Goal: Transaction & Acquisition: Download file/media

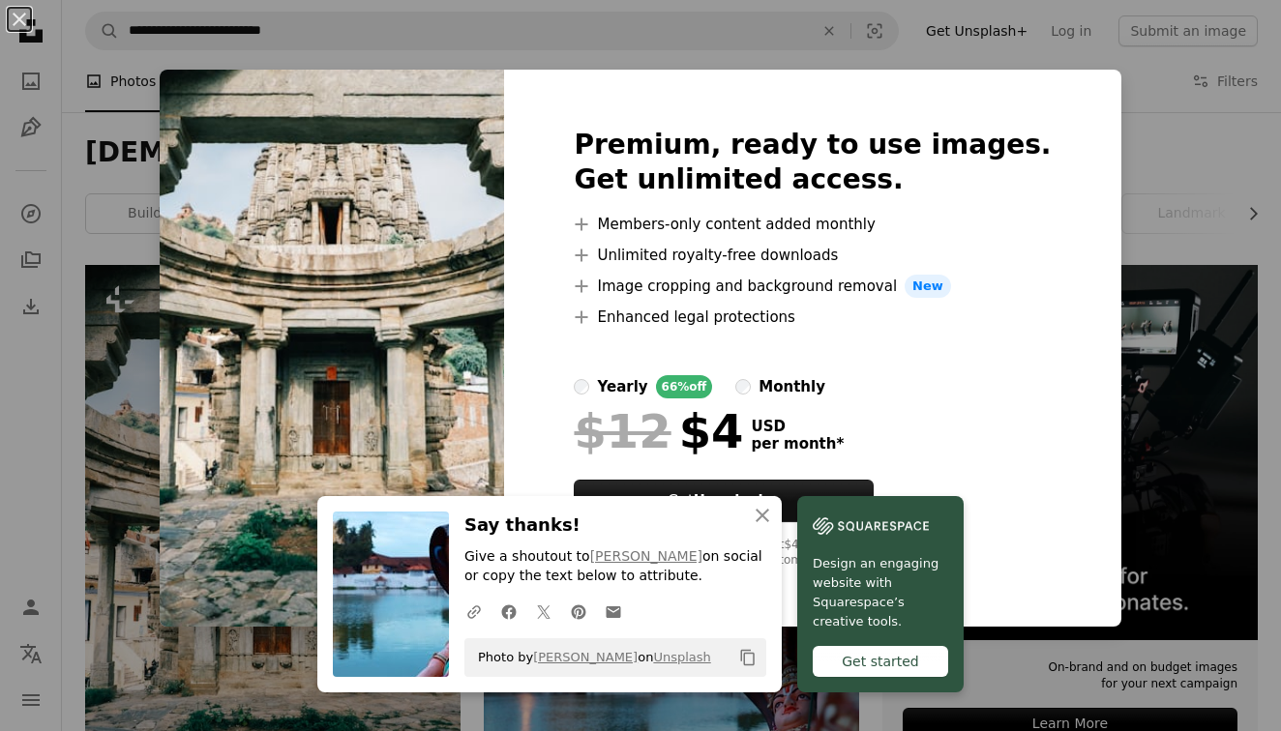
scroll to position [132, 0]
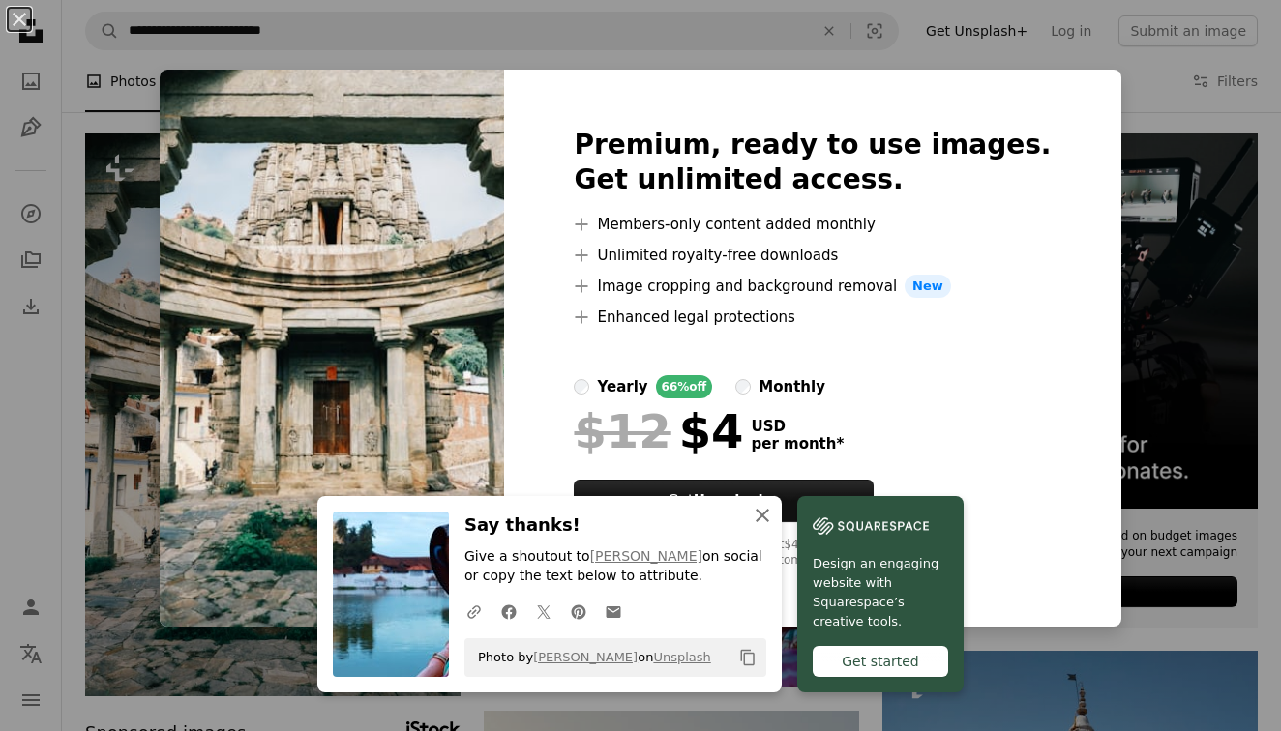
click at [763, 513] on icon "An X shape" at bounding box center [762, 515] width 23 height 23
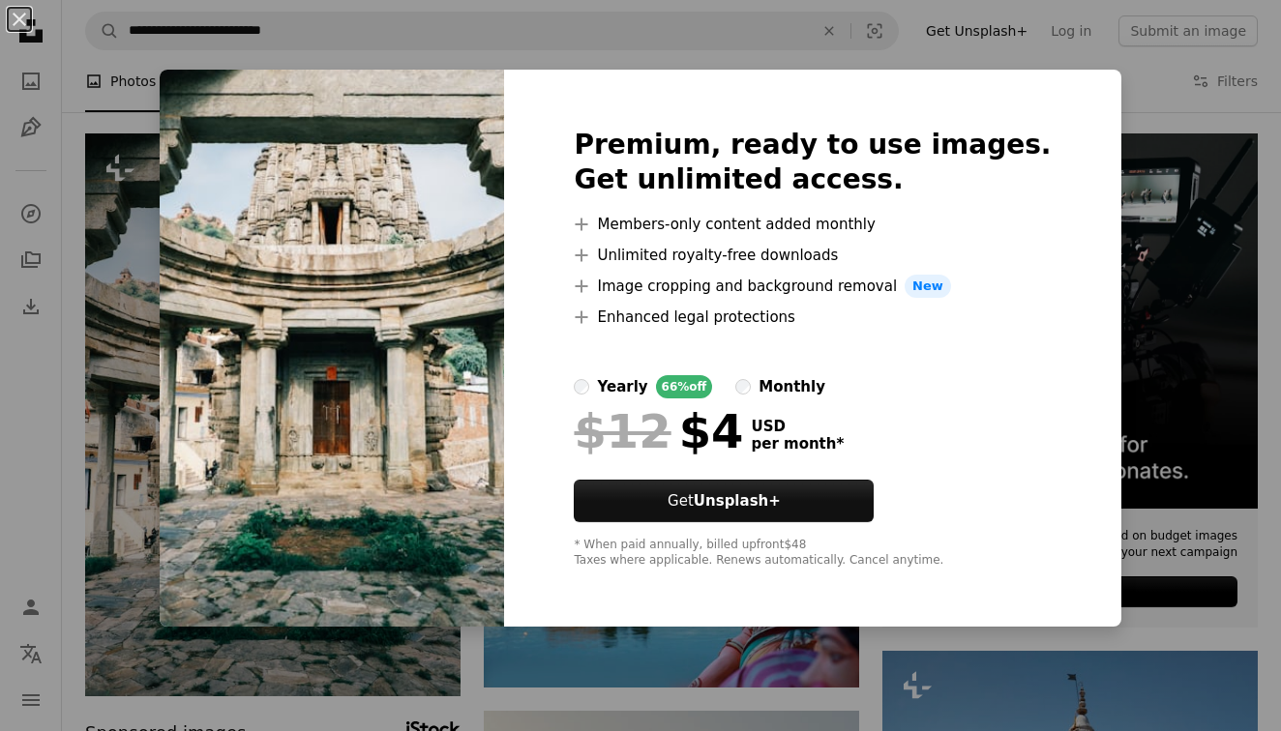
click at [224, 277] on img at bounding box center [332, 348] width 344 height 557
click at [164, 276] on div "An X shape Premium, ready to use images. Get unlimited access. A plus sign Memb…" at bounding box center [640, 365] width 1281 height 731
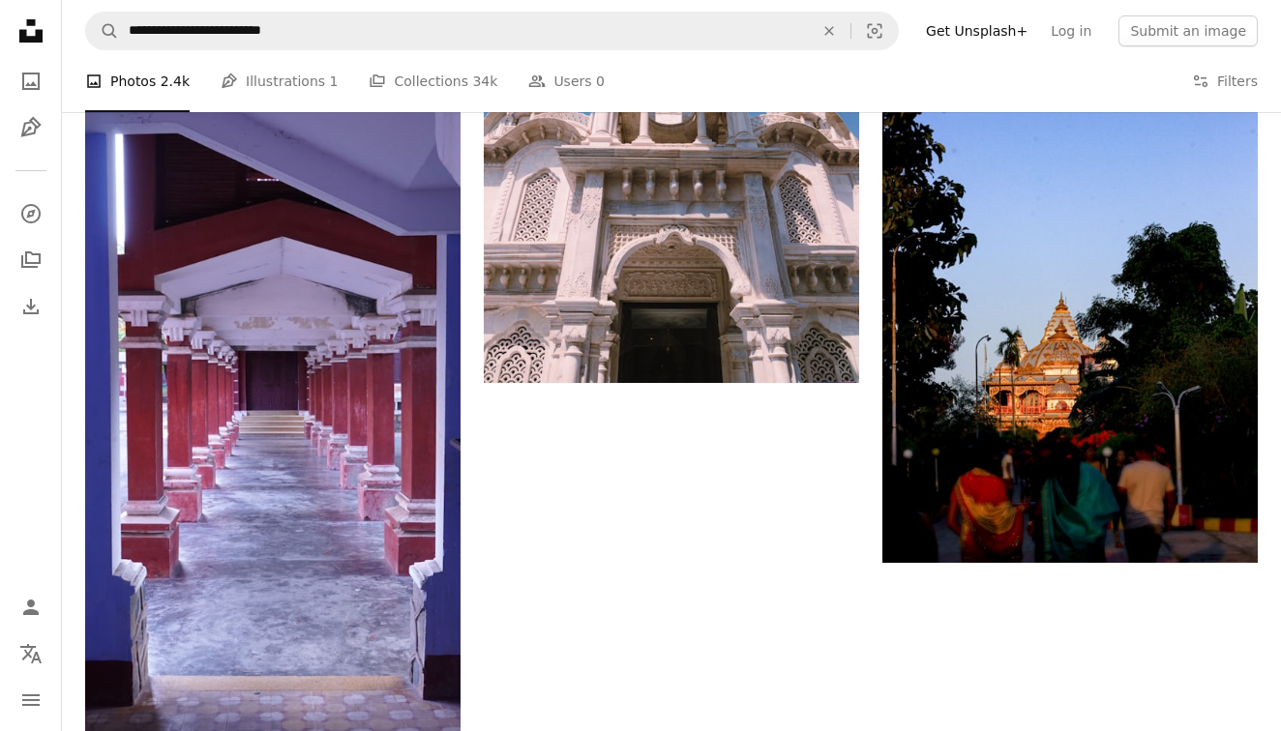
scroll to position [2844, 0]
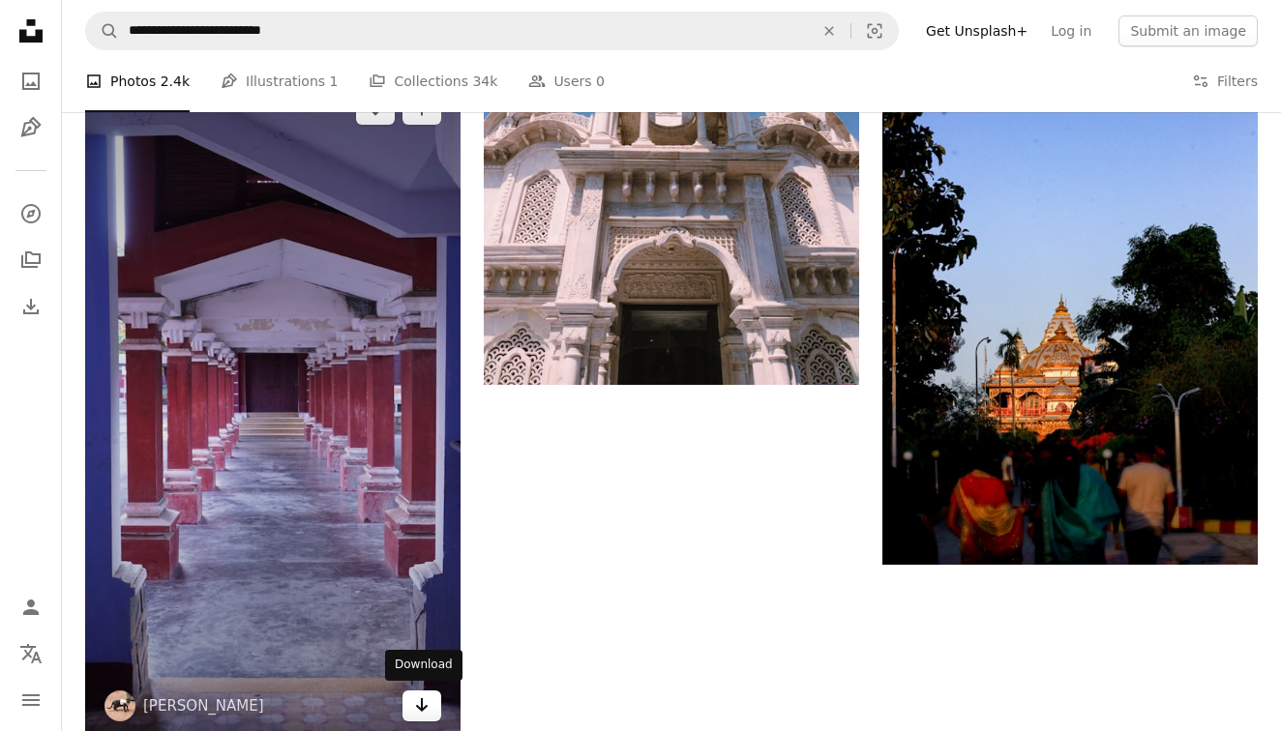
click at [428, 701] on icon "Arrow pointing down" at bounding box center [421, 705] width 15 height 23
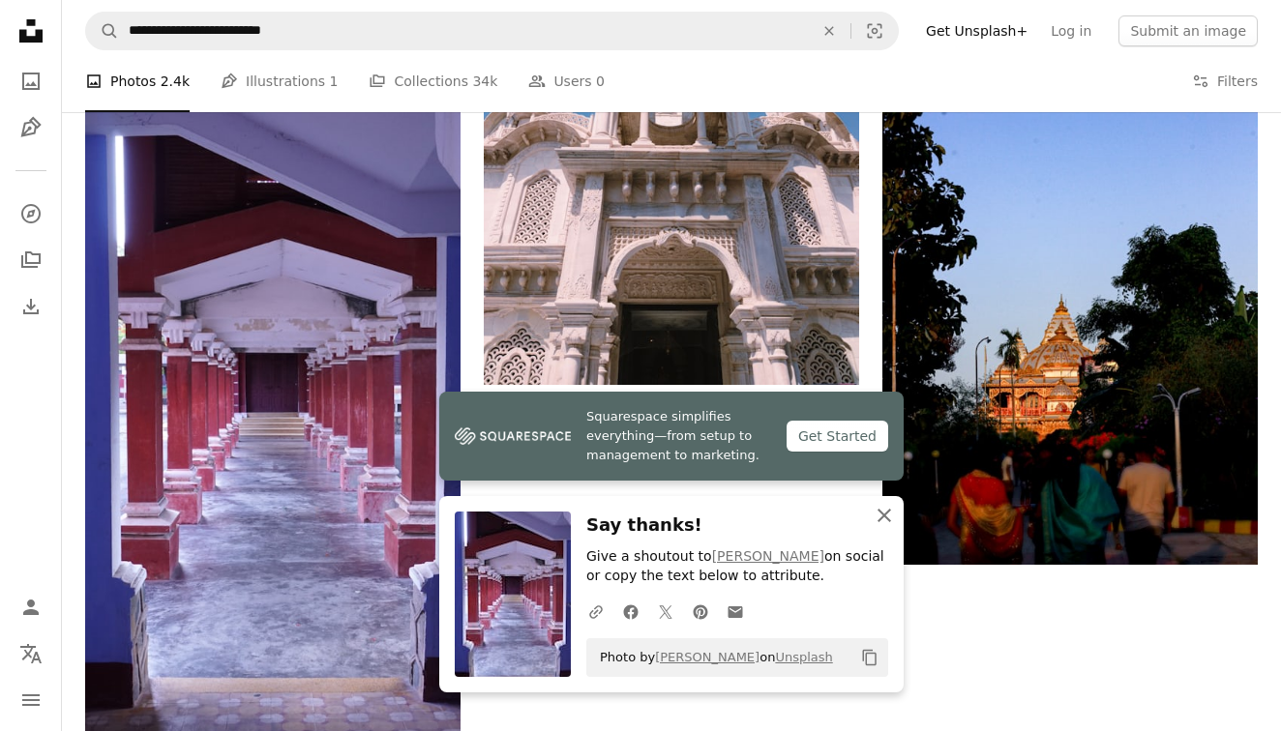
click at [893, 511] on icon "An X shape" at bounding box center [884, 515] width 23 height 23
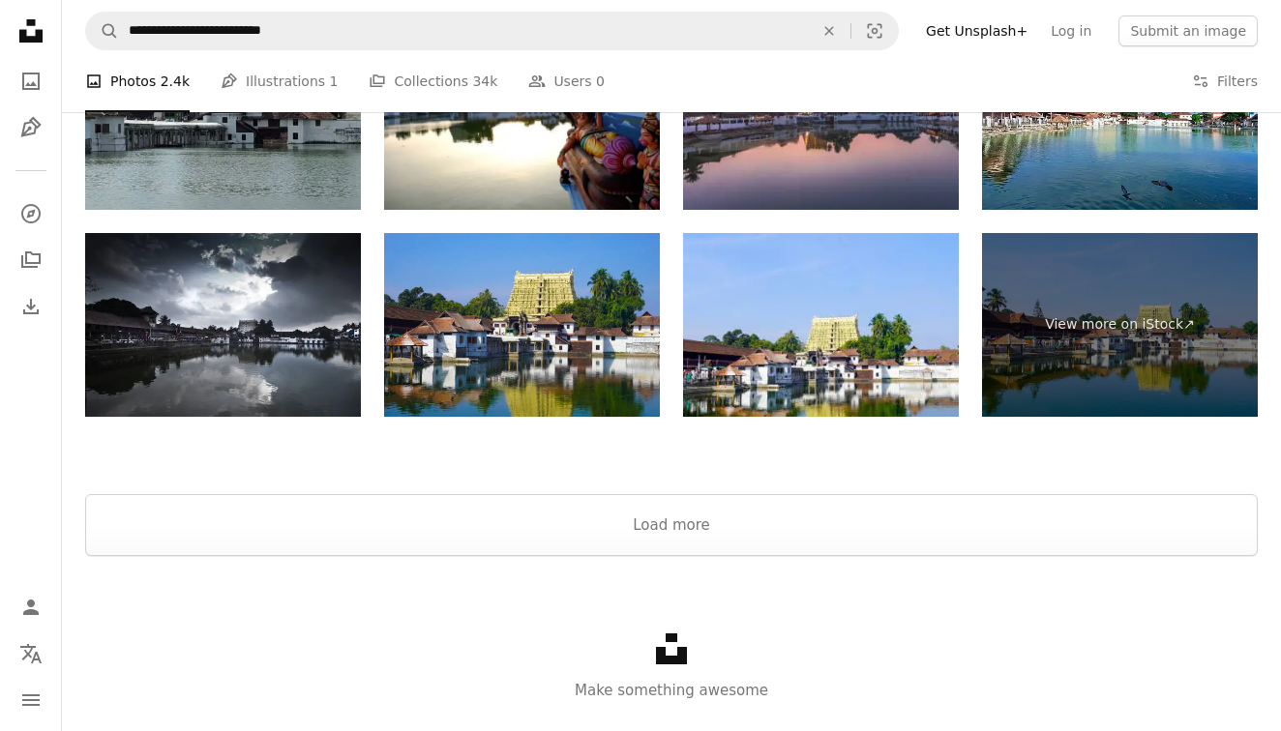
scroll to position [3674, 0]
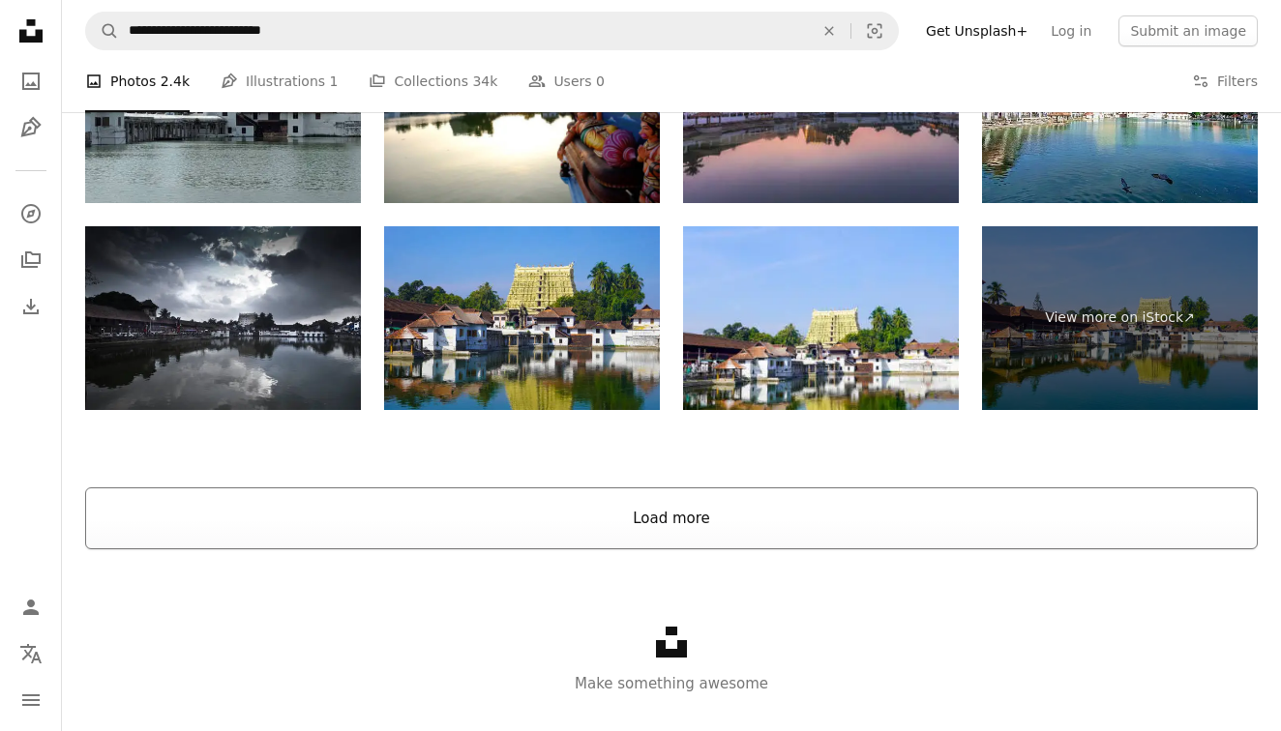
click at [656, 517] on button "Load more" at bounding box center [671, 519] width 1173 height 62
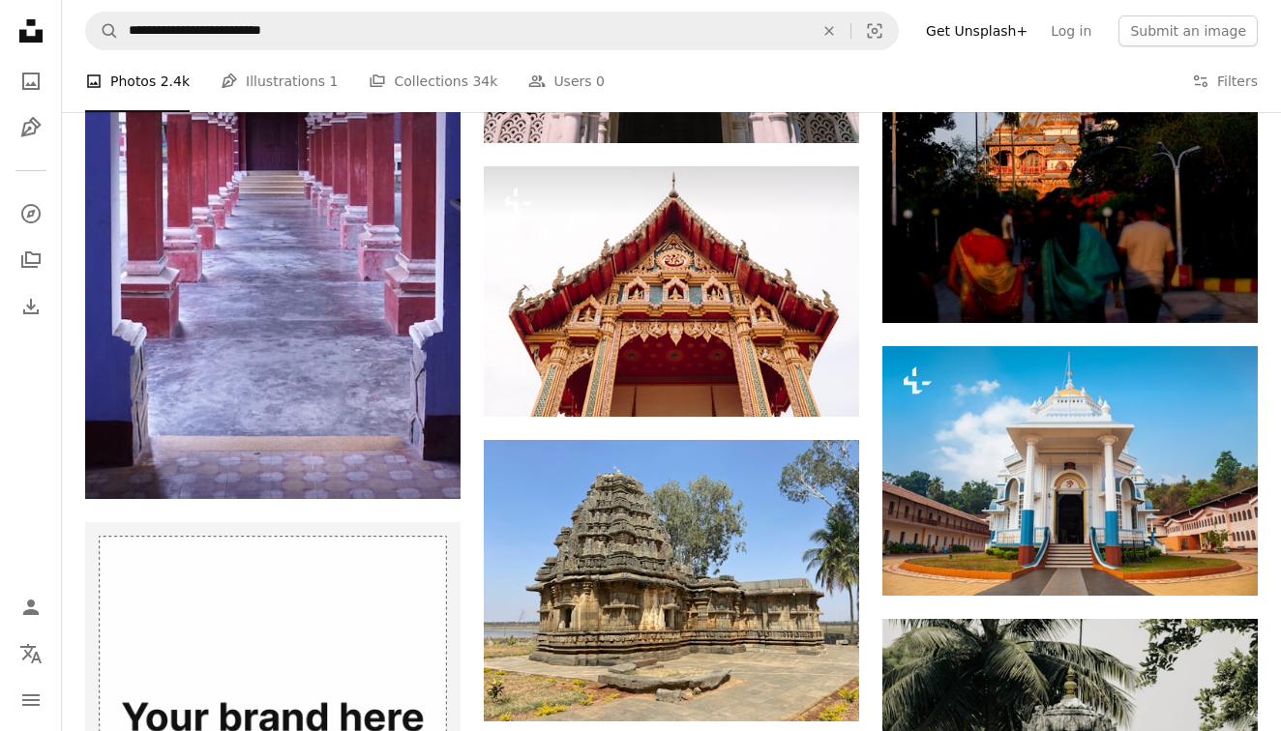
scroll to position [3014, 0]
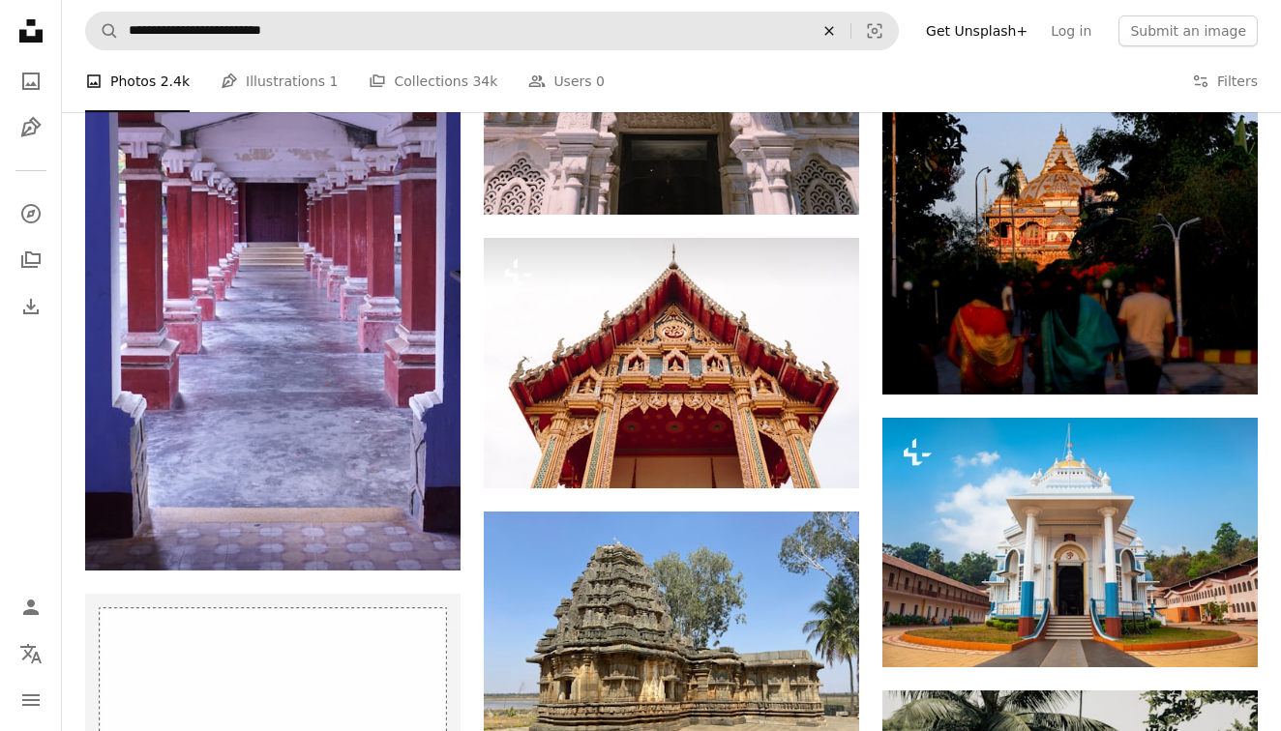
click at [845, 34] on icon "An X shape" at bounding box center [829, 30] width 43 height 15
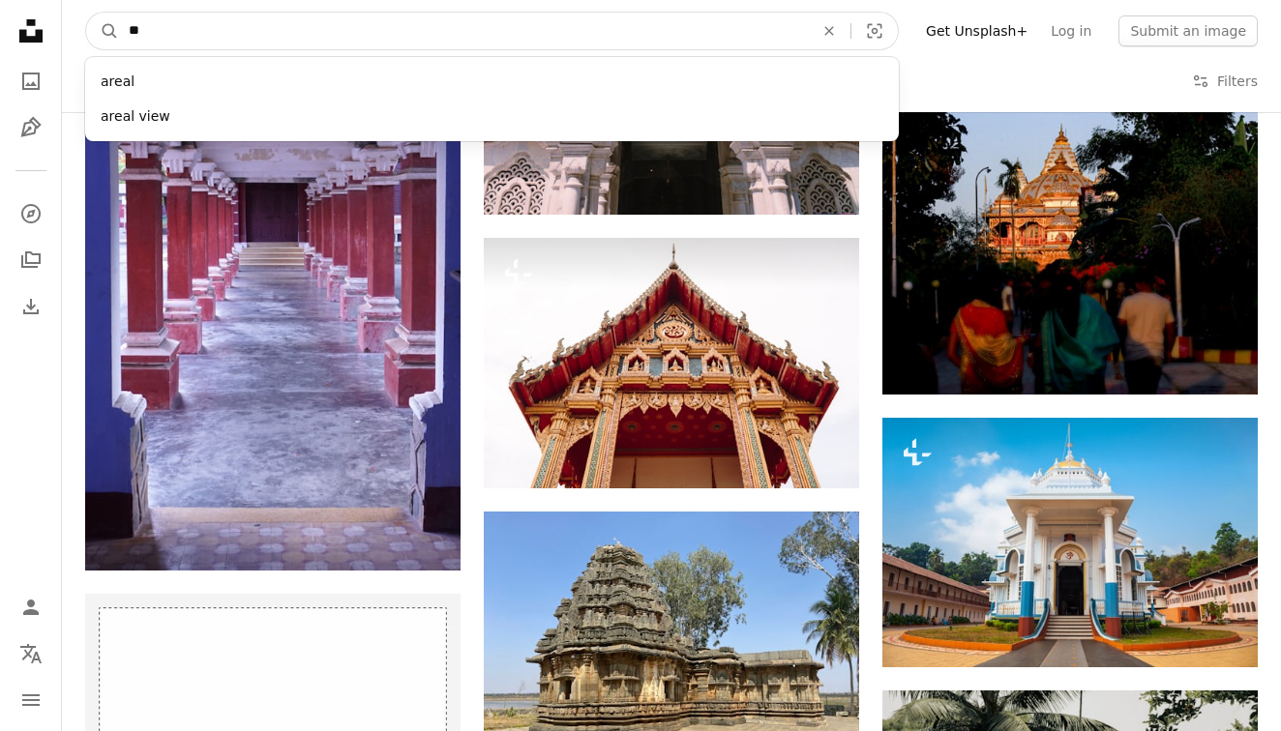
type input "*"
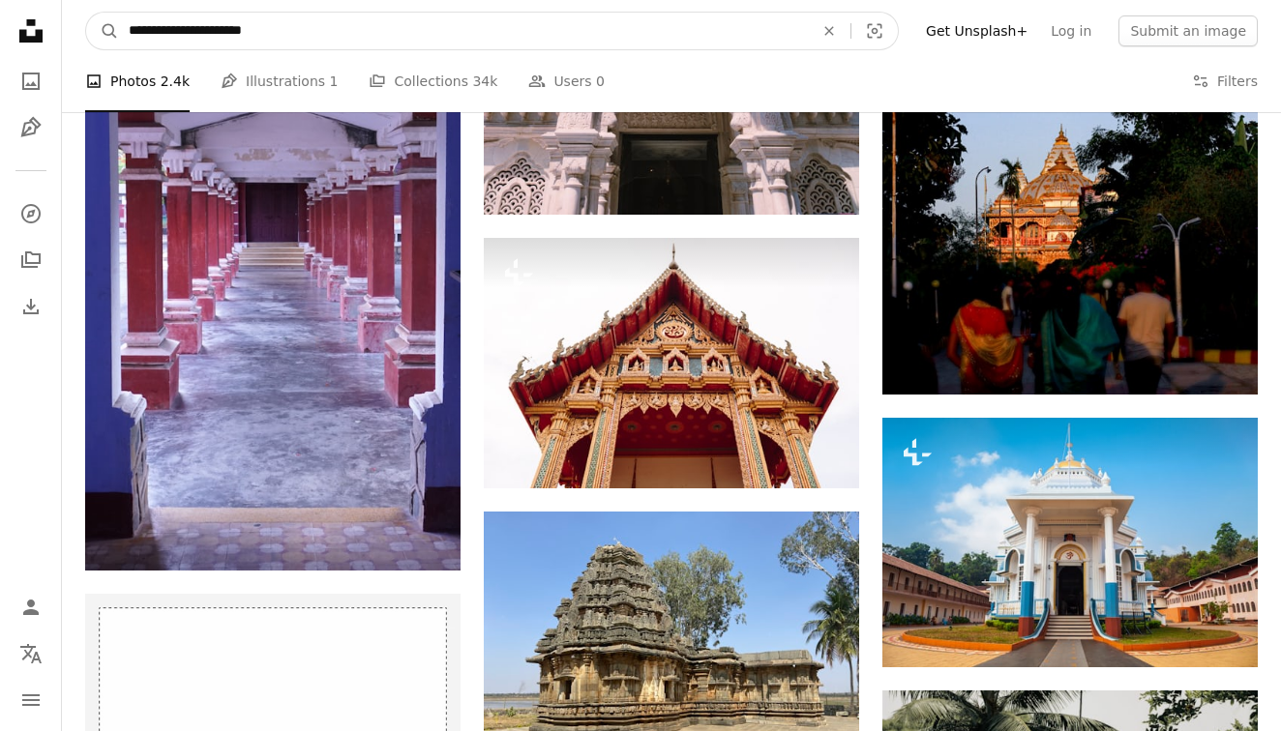
type input "**********"
click at [103, 31] on button "A magnifying glass" at bounding box center [102, 31] width 33 height 37
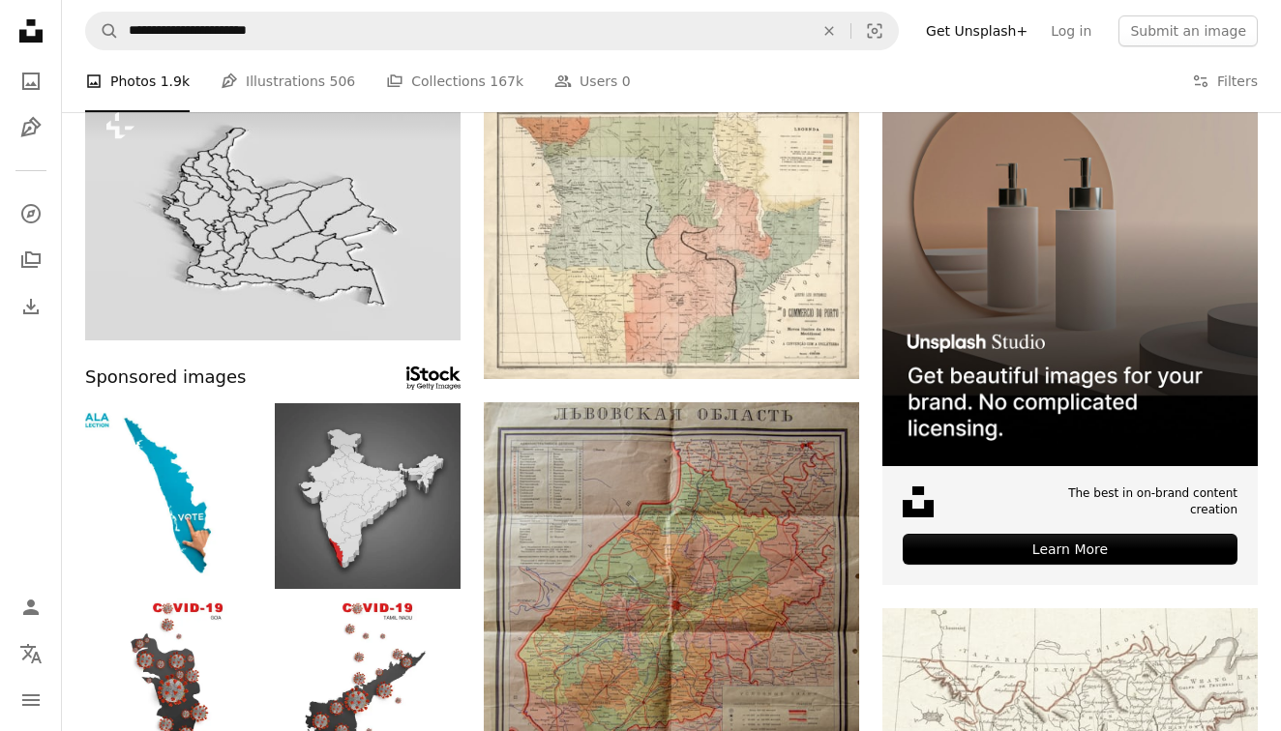
scroll to position [185, 0]
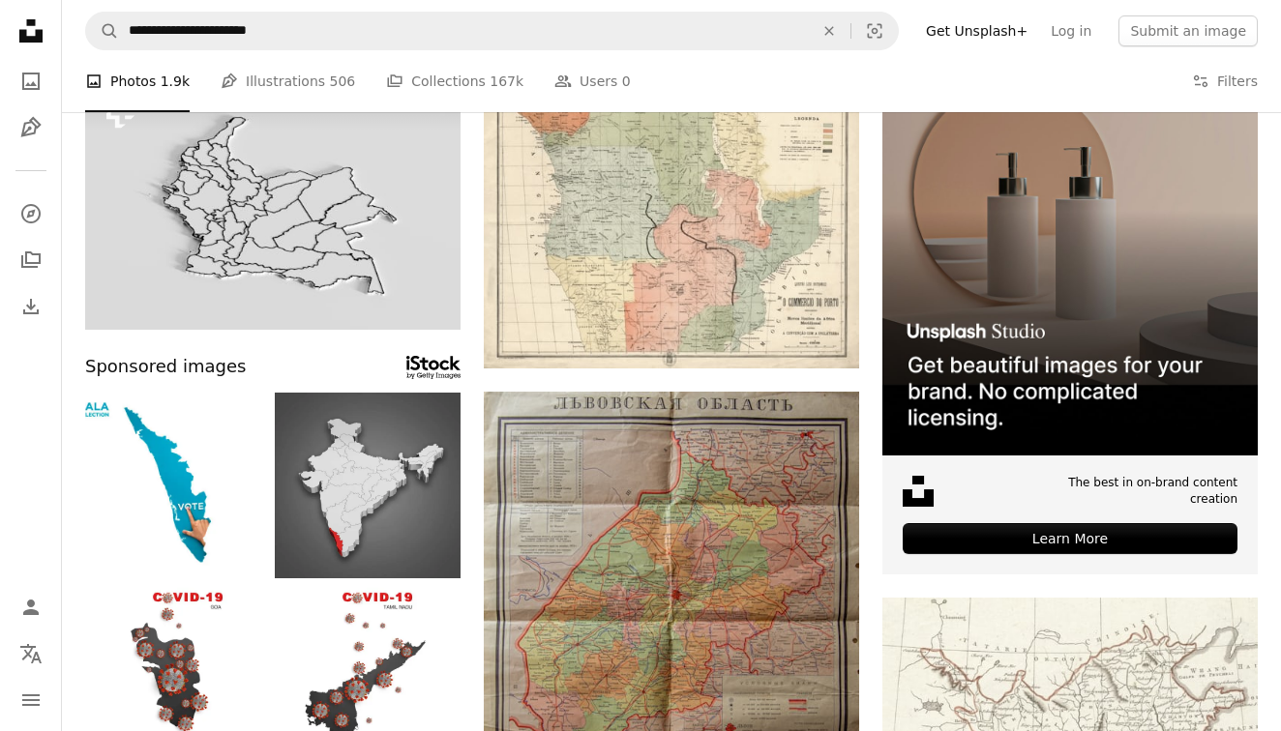
click at [378, 504] on img at bounding box center [368, 486] width 186 height 186
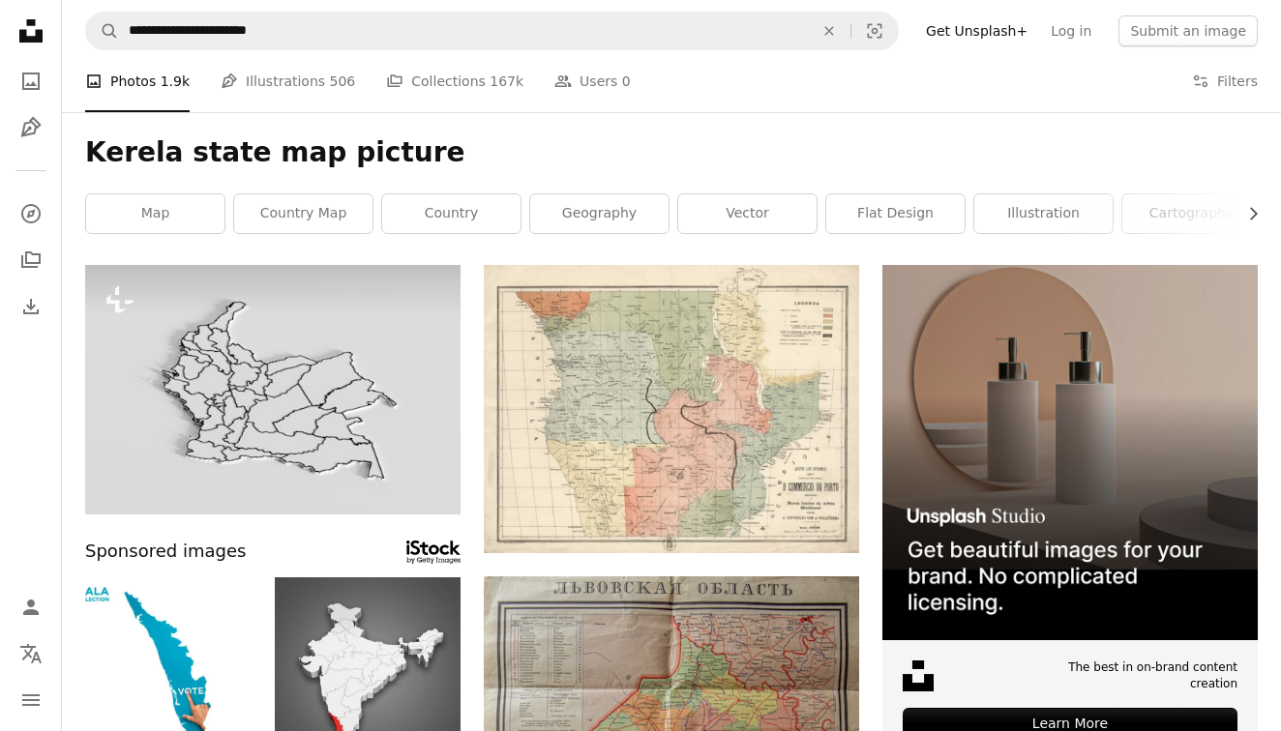
scroll to position [0, 0]
click at [190, 204] on link "map" at bounding box center [155, 213] width 138 height 39
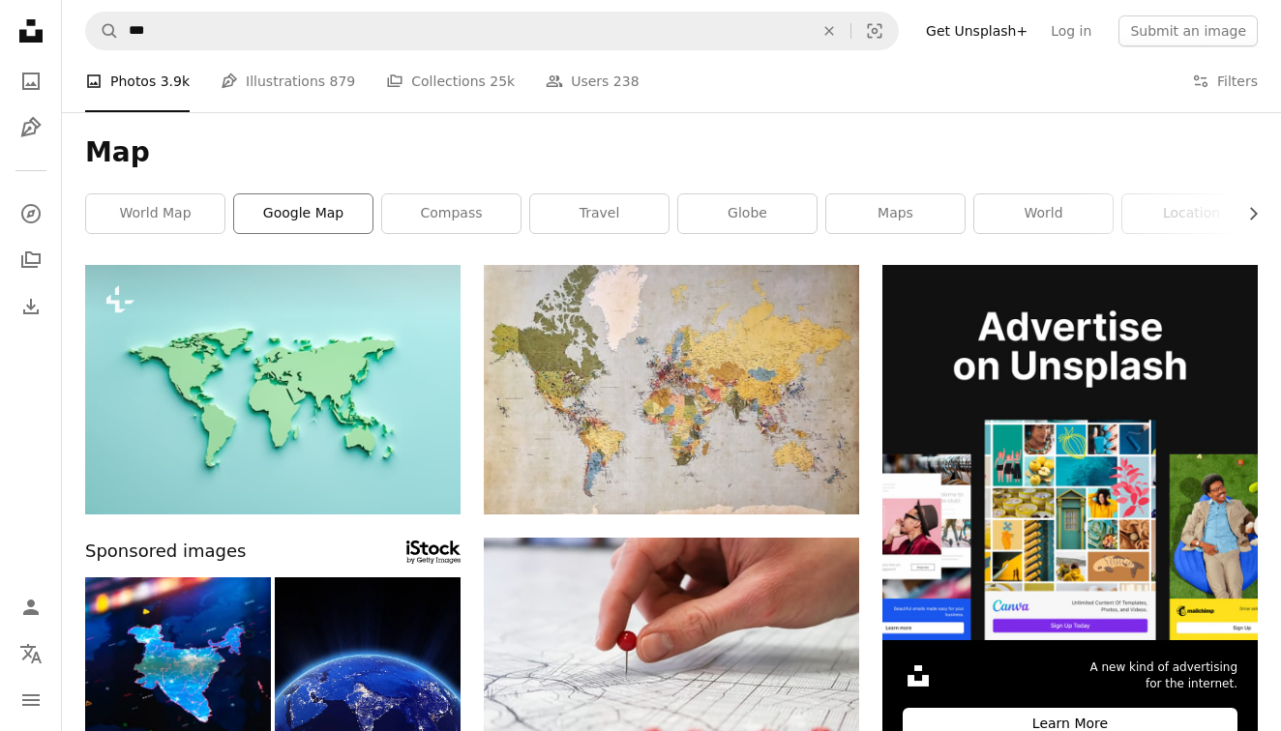
click at [289, 210] on link "google map" at bounding box center [303, 213] width 138 height 39
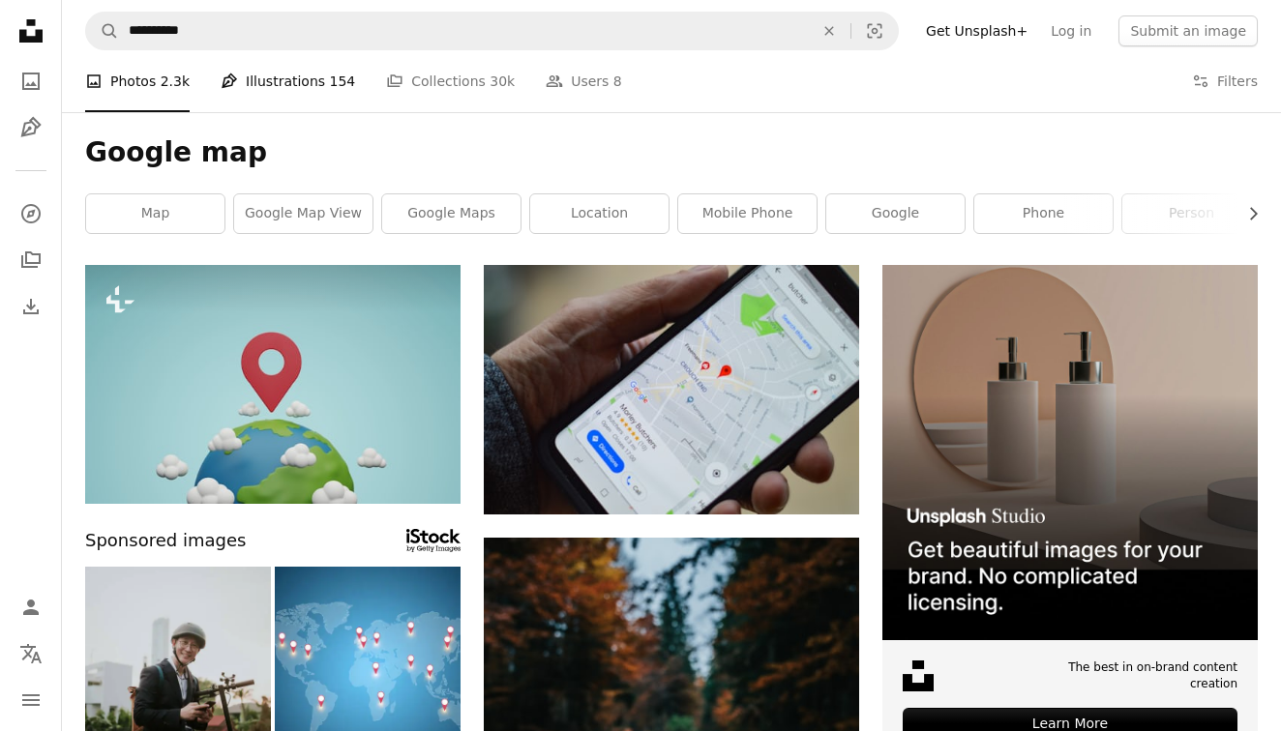
click at [274, 74] on link "Pen Tool Illustrations 154" at bounding box center [288, 81] width 134 height 62
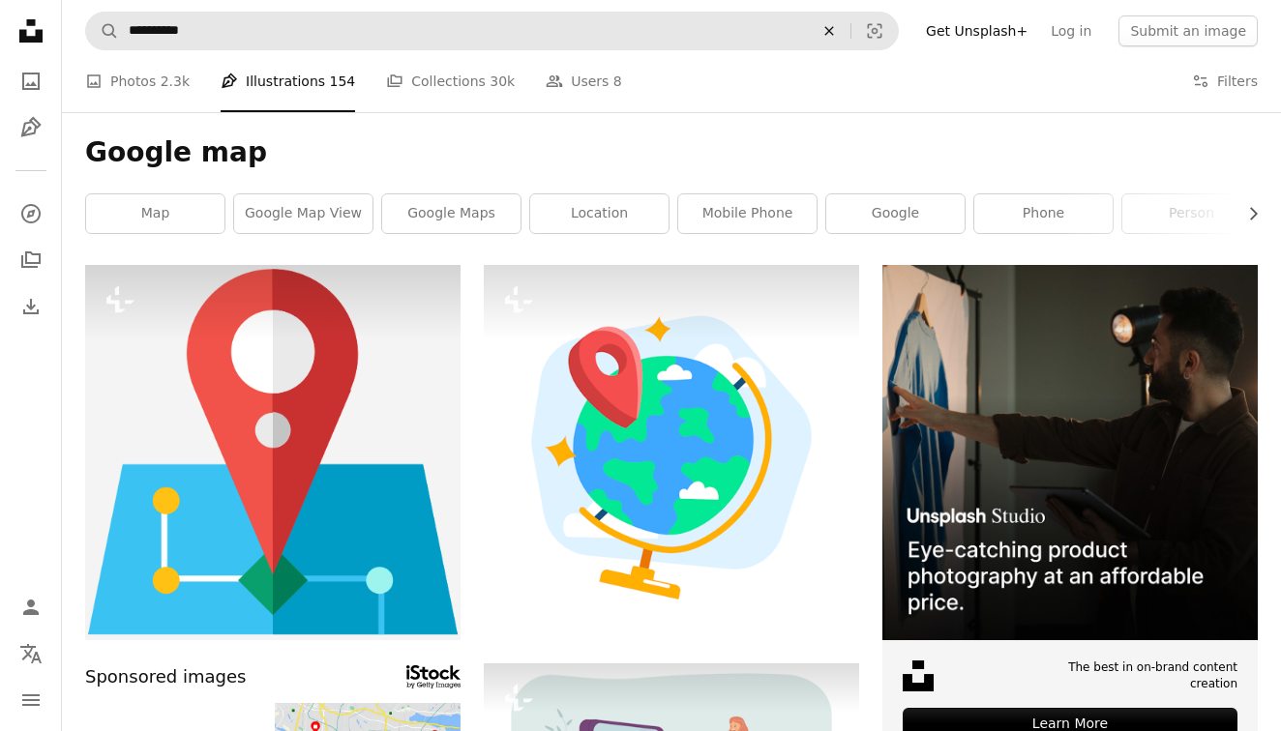
click at [836, 31] on icon "An X shape" at bounding box center [829, 30] width 43 height 15
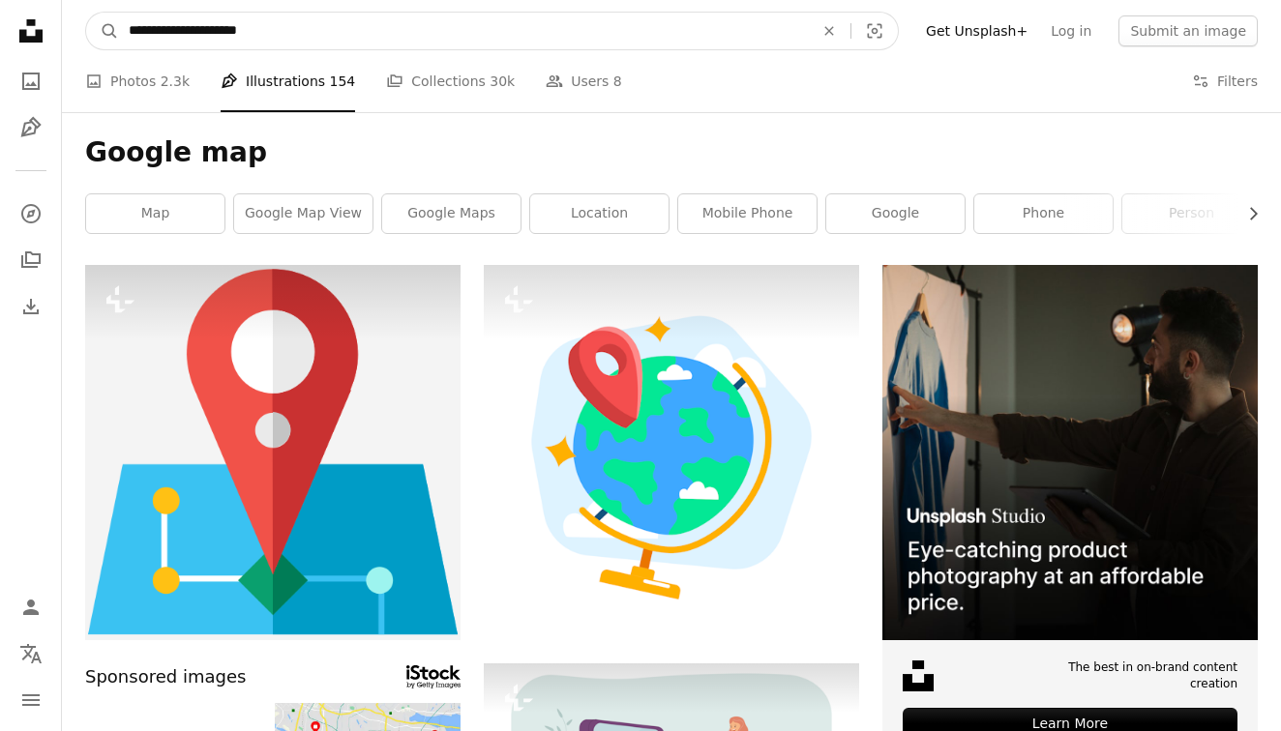
type input "**********"
click at [103, 31] on button "A magnifying glass" at bounding box center [102, 31] width 33 height 37
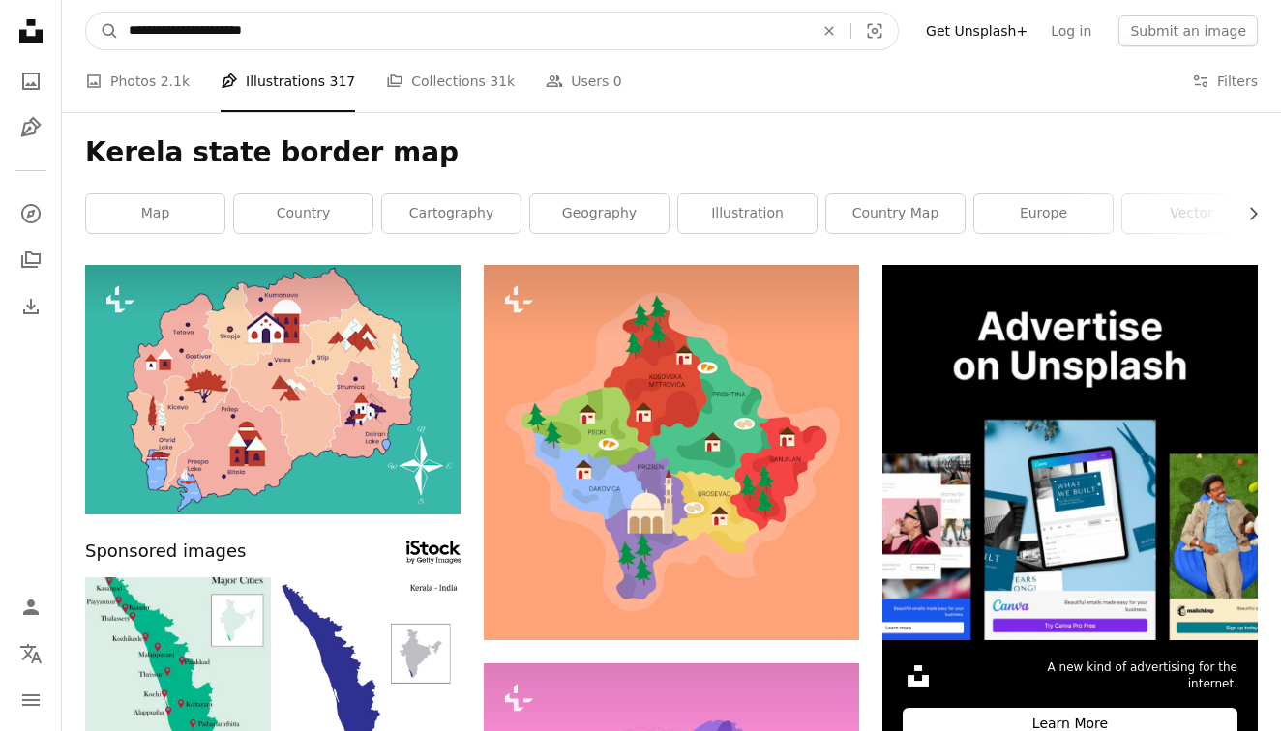
click at [298, 39] on input "**********" at bounding box center [463, 31] width 689 height 37
